Goal: Use online tool/utility: Utilize a website feature to perform a specific function

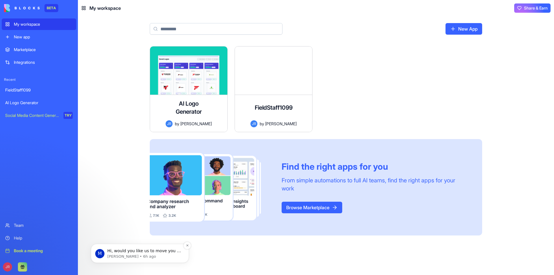
click at [160, 254] on p "[PERSON_NAME] • 6h ago" at bounding box center [144, 256] width 74 height 5
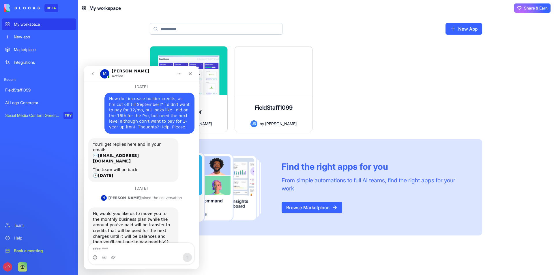
scroll to position [21, 0]
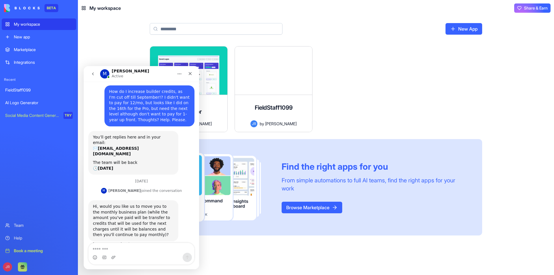
click at [107, 250] on textarea "Message…" at bounding box center [142, 248] width 106 height 10
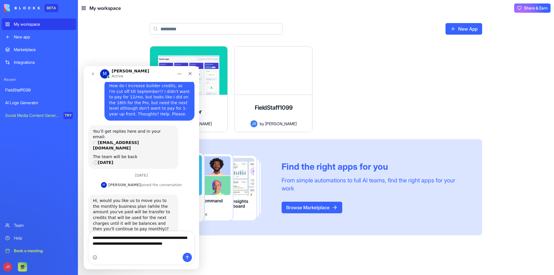
scroll to position [32, 0]
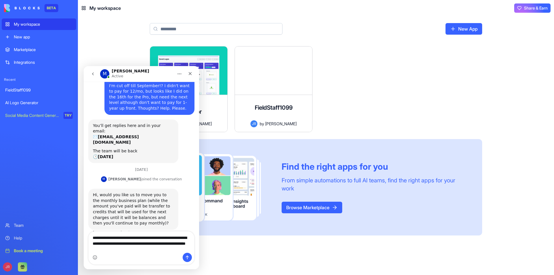
type textarea "**********"
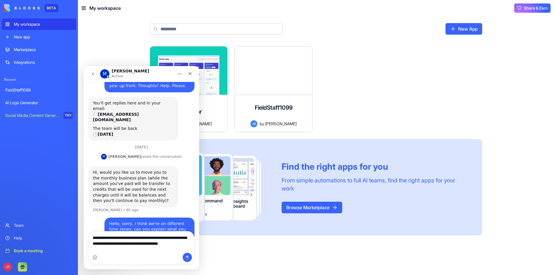
scroll to position [61, 0]
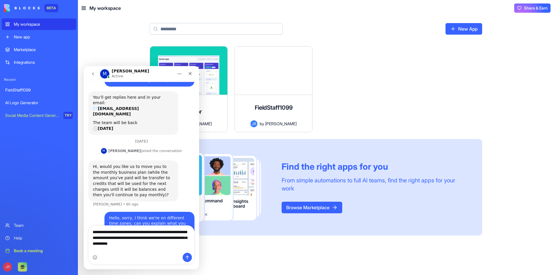
type textarea "**********"
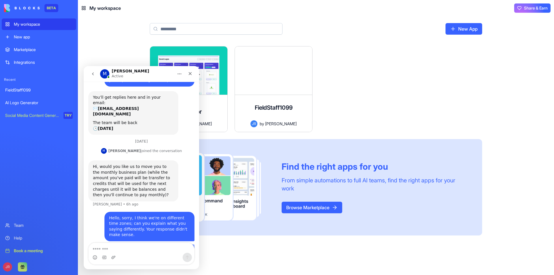
scroll to position [79, 0]
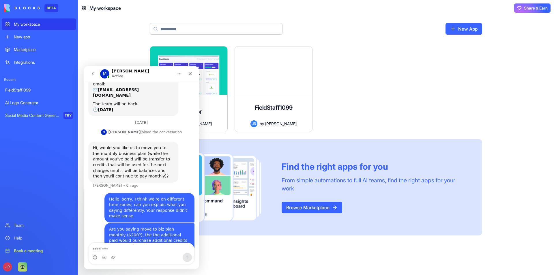
click at [298, 202] on link "Browse Marketplace" at bounding box center [312, 208] width 61 height 12
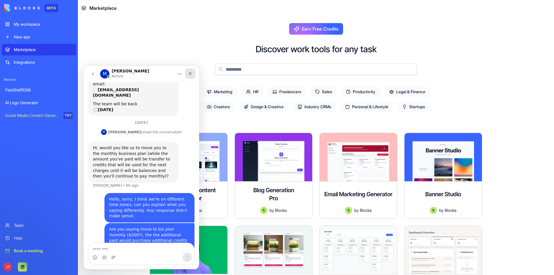
click at [192, 75] on icon "Close" at bounding box center [190, 73] width 5 height 5
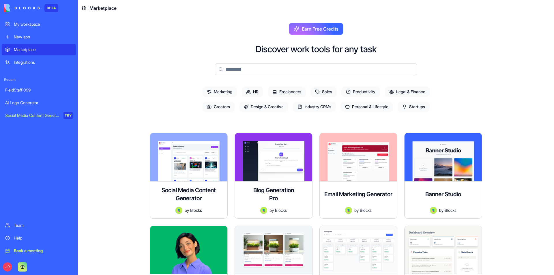
scroll to position [79, 0]
click at [17, 240] on div "Help" at bounding box center [43, 238] width 59 height 6
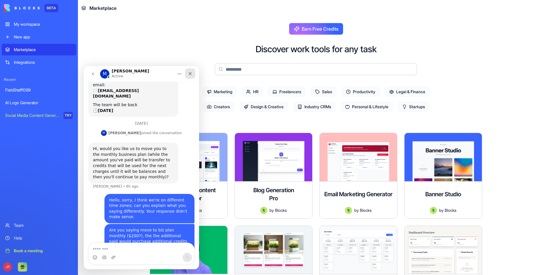
click at [192, 74] on icon "Close" at bounding box center [190, 73] width 5 height 5
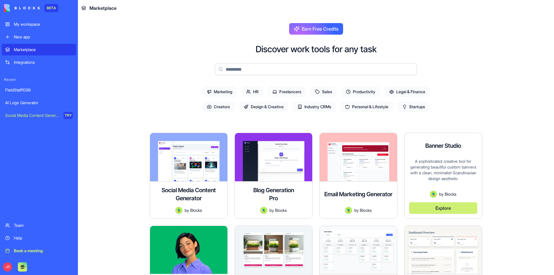
click at [447, 208] on button "Explore" at bounding box center [443, 208] width 68 height 12
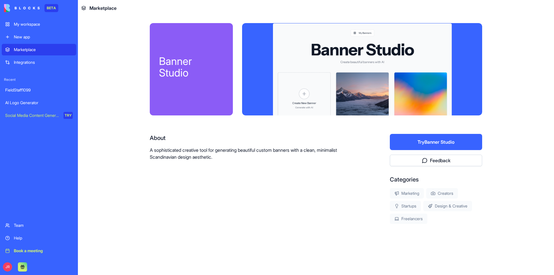
click at [440, 141] on button "Try Banner Studio" at bounding box center [436, 142] width 92 height 16
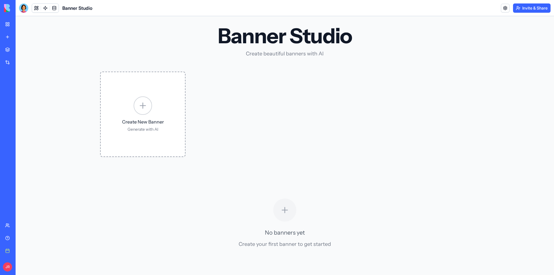
click at [140, 106] on icon at bounding box center [142, 106] width 5 height 0
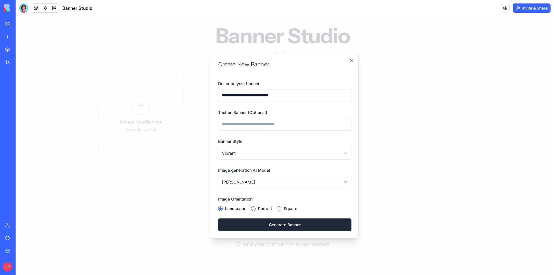
type input "**********"
click at [237, 151] on body "**********" at bounding box center [283, 150] width 534 height 269
click at [253, 183] on body "**********" at bounding box center [283, 150] width 534 height 269
click at [256, 227] on button "Generate Banner" at bounding box center [284, 225] width 133 height 13
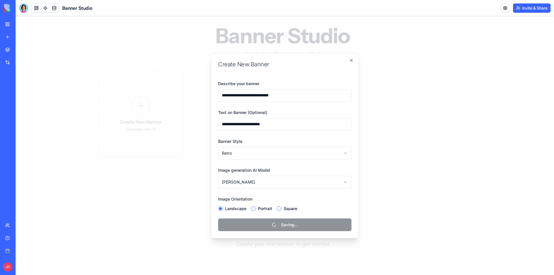
select select "*******"
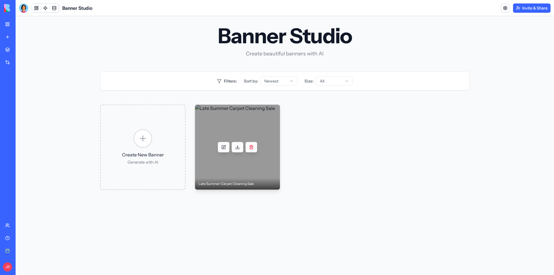
click at [243, 114] on div at bounding box center [237, 147] width 85 height 85
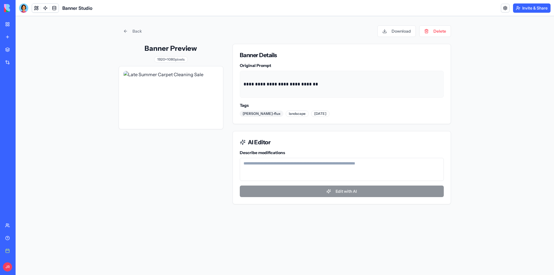
click at [199, 106] on img at bounding box center [171, 97] width 95 height 53
click at [131, 31] on link "Back" at bounding box center [133, 31] width 28 height 12
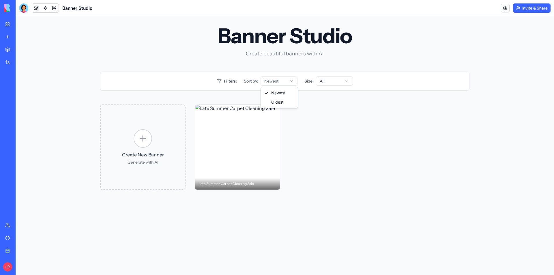
click at [272, 82] on html "Banner Studio Create beautiful banners with AI Filters: Sort by: Newest Size: A…" at bounding box center [285, 145] width 539 height 259
click at [322, 81] on html "Banner Studio Create beautiful banners with AI Filters: Sort by: Newest Size: A…" at bounding box center [285, 145] width 539 height 259
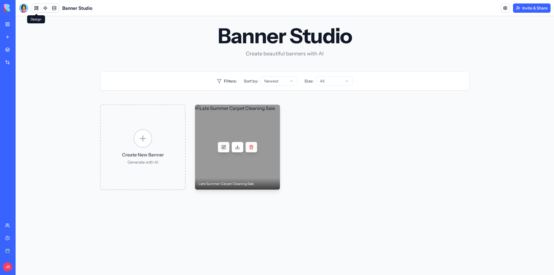
click at [238, 149] on button at bounding box center [238, 147] width 12 height 10
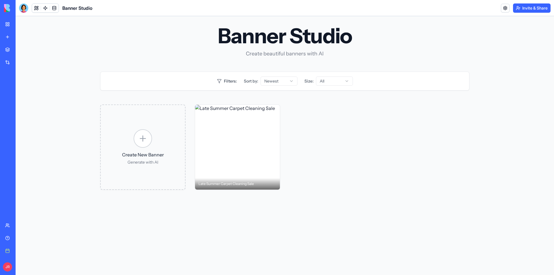
click at [21, 50] on div "Marketplace" at bounding box center [18, 50] width 8 height 6
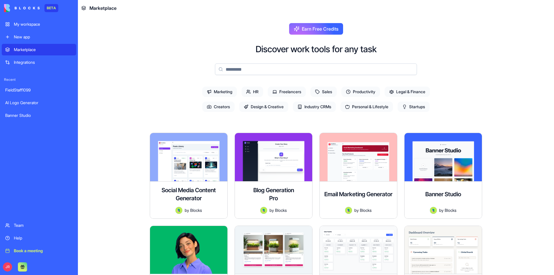
click at [309, 105] on span "Industry CRMs" at bounding box center [314, 107] width 43 height 10
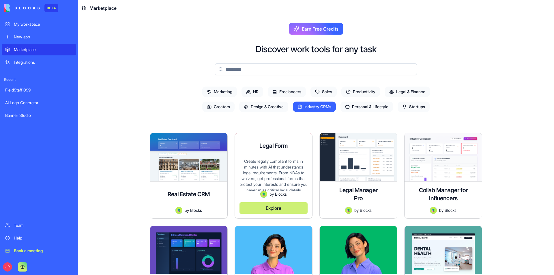
click at [284, 182] on div "Create legally compliant forms in minutes with AI that understands legal requir…" at bounding box center [274, 174] width 68 height 32
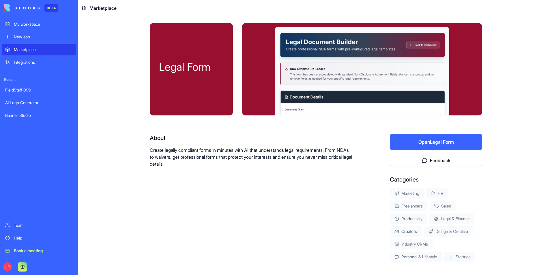
scroll to position [24, 0]
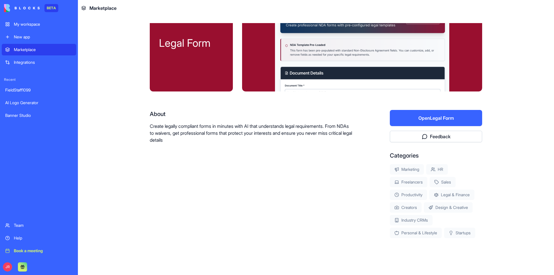
click at [24, 48] on div "Marketplace" at bounding box center [43, 50] width 59 height 6
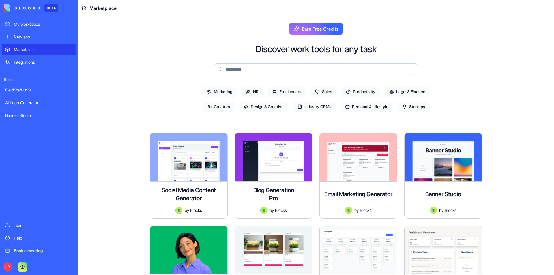
click at [330, 105] on span "Industry CRMs" at bounding box center [314, 107] width 43 height 10
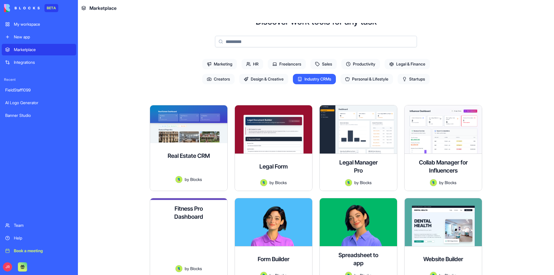
scroll to position [15, 0]
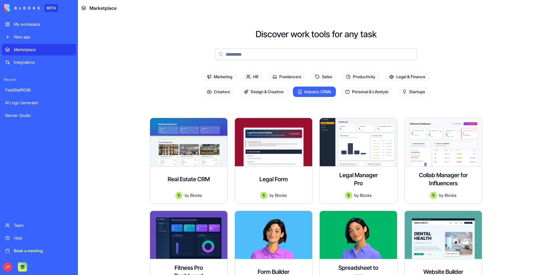
click at [218, 76] on span "Marketing" at bounding box center [219, 77] width 35 height 10
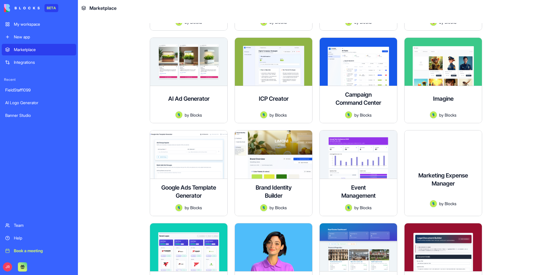
scroll to position [333, 0]
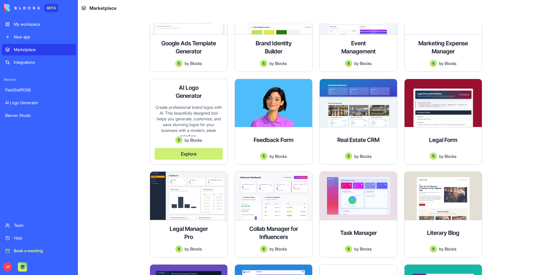
click at [192, 156] on button "Explore" at bounding box center [189, 154] width 68 height 12
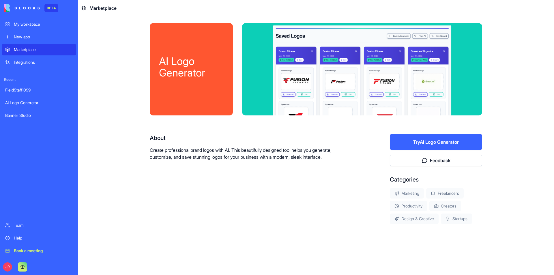
click at [449, 145] on button "Try AI Logo Generator" at bounding box center [436, 142] width 92 height 16
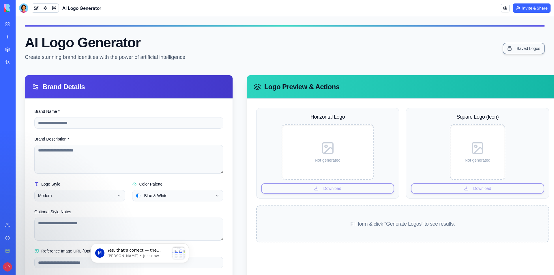
scroll to position [219, 0]
